Goal: Ask a question: Seek information or help from site administrators or community

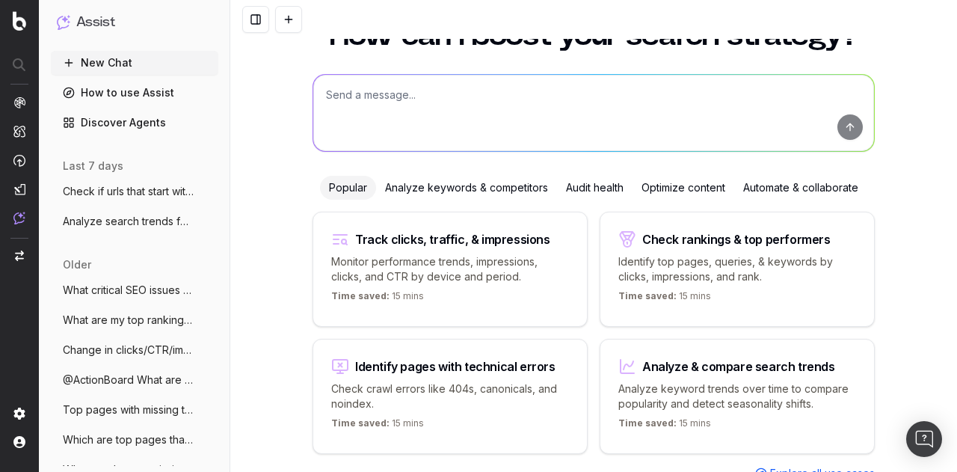
scroll to position [54, 0]
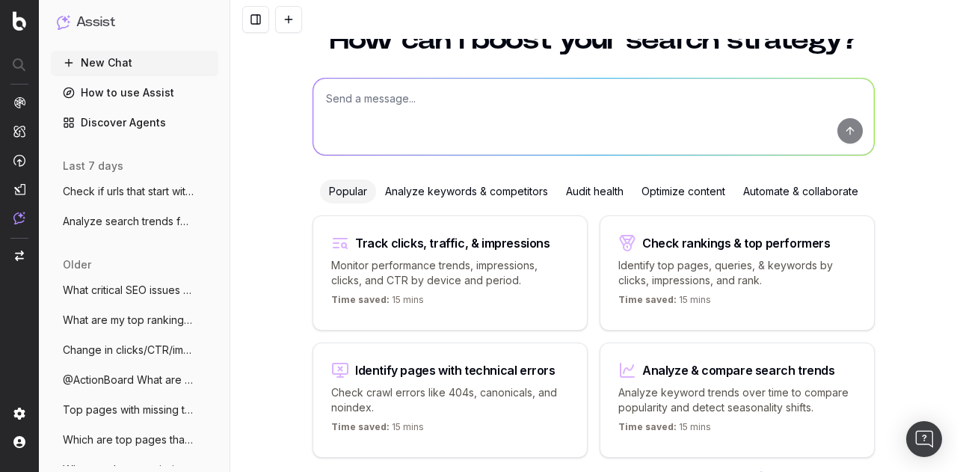
click at [729, 260] on p "Identify top pages, queries, & keywords by clicks, impressions, and rank." at bounding box center [738, 273] width 238 height 30
type textarea "What are my top ranking pages?"
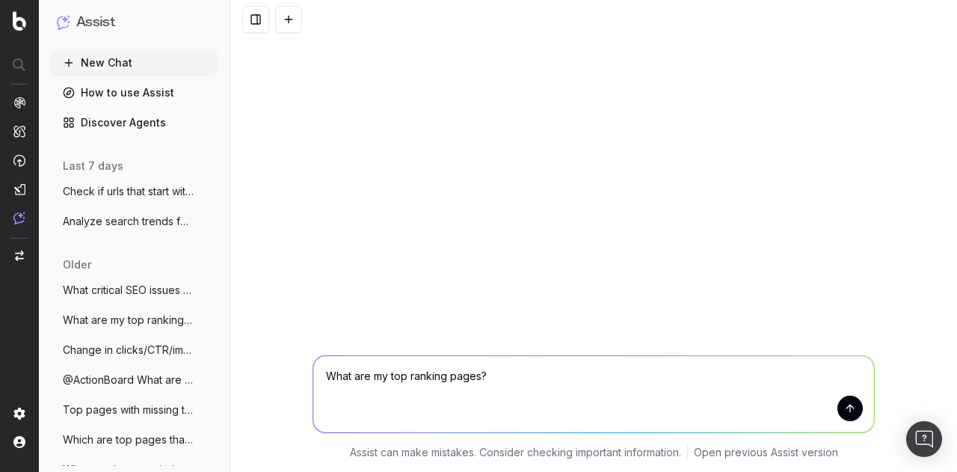
scroll to position [0, 0]
click at [848, 402] on button "submit" at bounding box center [850, 408] width 25 height 25
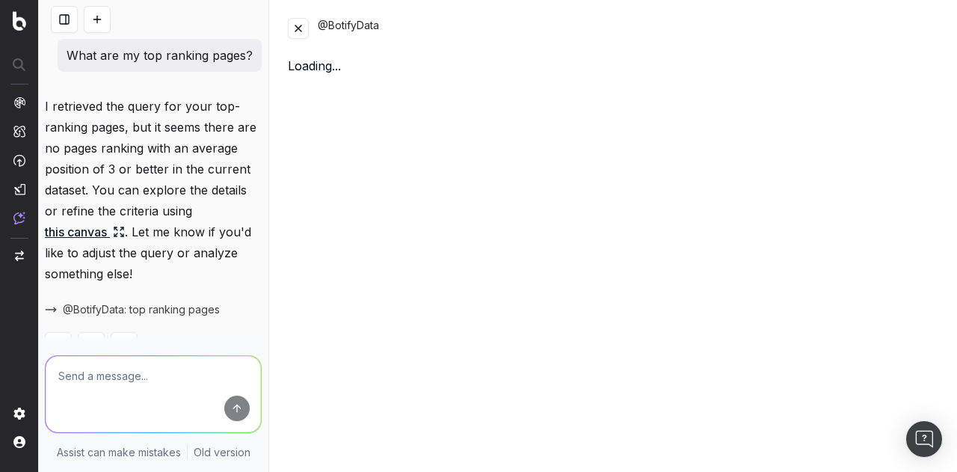
scroll to position [46, 0]
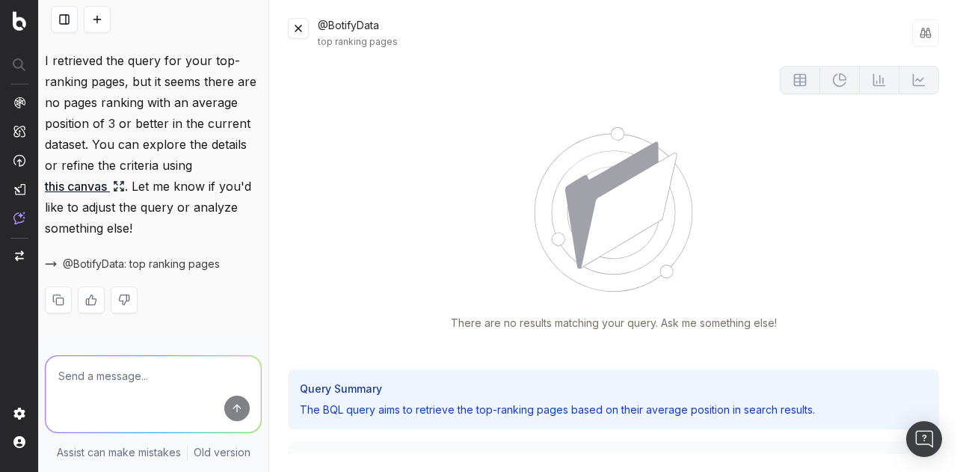
click at [667, 462] on div "@BotifyData top ranking pages There are no results matching your query. Ask me …" at bounding box center [613, 236] width 687 height 472
click at [449, 332] on div "There are no results matching your query. Ask me something else! Query Summary …" at bounding box center [614, 260] width 652 height 388
click at [729, 364] on div "Query Summary The BQL query aims to retrieve the top-ranking pages based on the…" at bounding box center [614, 461] width 652 height 194
click at [530, 364] on div "Query Summary The BQL query aims to retrieve the top-ranking pages based on the…" at bounding box center [614, 461] width 652 height 194
